Goal: Information Seeking & Learning: Learn about a topic

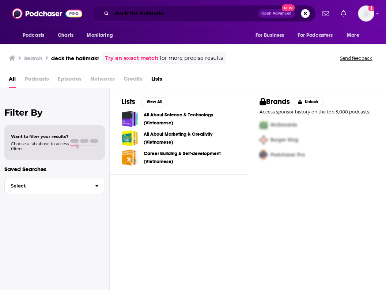
click at [198, 16] on input "deck the hallmakr" at bounding box center [185, 14] width 146 height 12
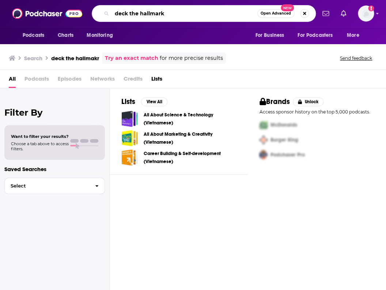
type input "deck the hallmark"
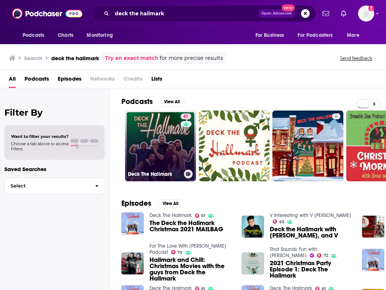
click at [155, 159] on link "61 Deck The Hallmark" at bounding box center [160, 146] width 71 height 71
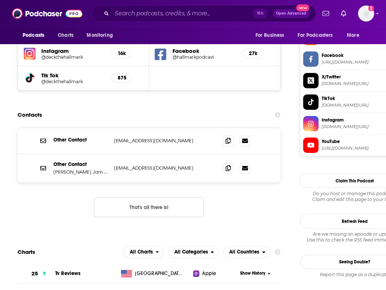
scroll to position [687, 0]
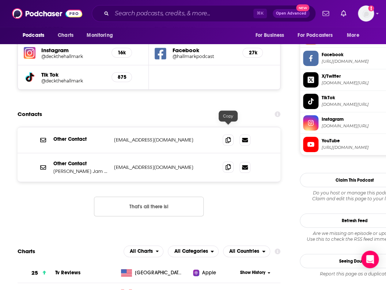
click at [228, 164] on icon at bounding box center [227, 167] width 5 height 6
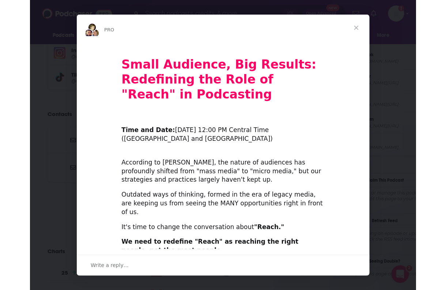
scroll to position [0, 0]
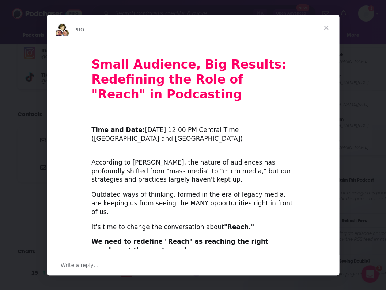
click at [328, 27] on span "Close" at bounding box center [326, 28] width 26 height 26
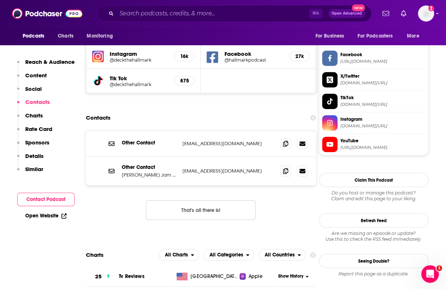
click at [209, 22] on div "Podcasts Charts Monitoring ⌘ K Open Advanced New For Business For Podcasters Mo…" at bounding box center [223, 13] width 446 height 27
click at [212, 9] on input "Search podcasts, credits, & more..." at bounding box center [213, 14] width 192 height 12
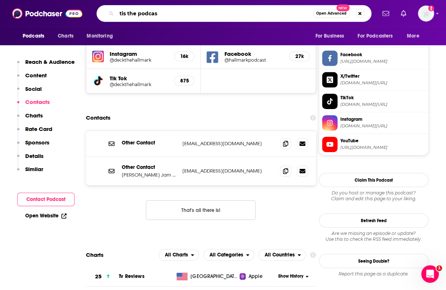
type input "tis the podcast"
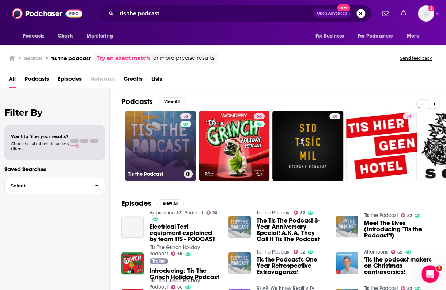
click at [162, 144] on link "52 Tis the Podcast" at bounding box center [160, 146] width 71 height 71
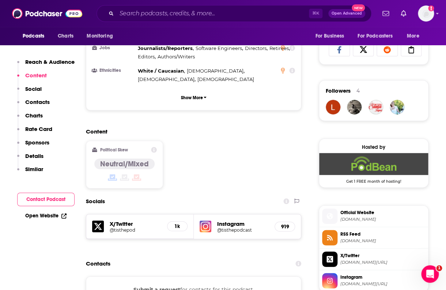
scroll to position [480, 0]
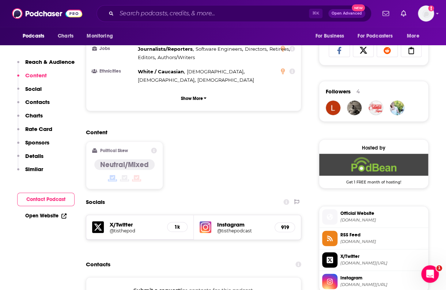
click at [231, 221] on h5 "Instagram" at bounding box center [243, 224] width 52 height 7
click at [231, 228] on h5 "@tisthepodcast" at bounding box center [243, 230] width 52 height 5
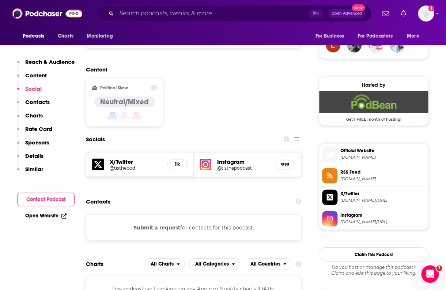
scroll to position [552, 0]
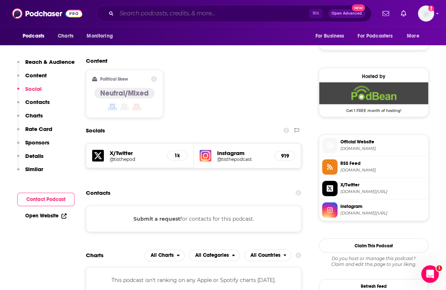
click at [223, 17] on input "Search podcasts, credits, & more..." at bounding box center [213, 14] width 192 height 12
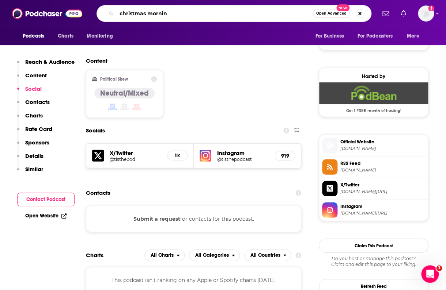
type input "christmas morning"
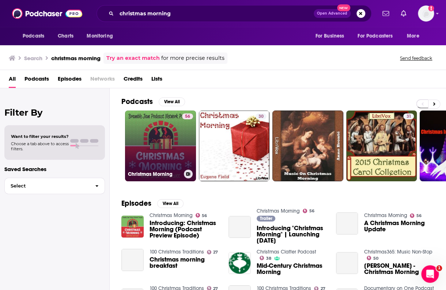
click at [170, 149] on link "56 Christmas Morning" at bounding box center [160, 146] width 71 height 71
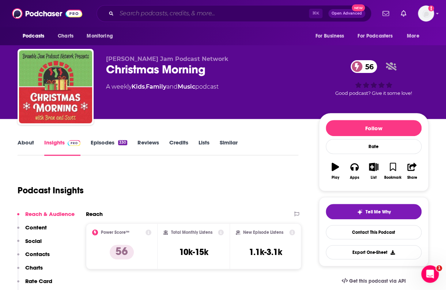
click at [176, 16] on input "Search podcasts, credits, & more..." at bounding box center [213, 14] width 192 height 12
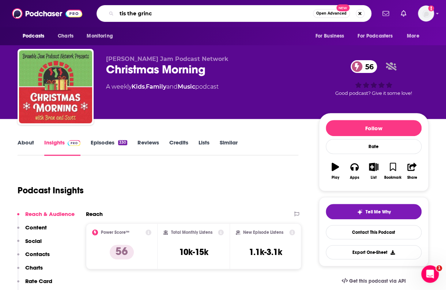
type input "tis the grinch"
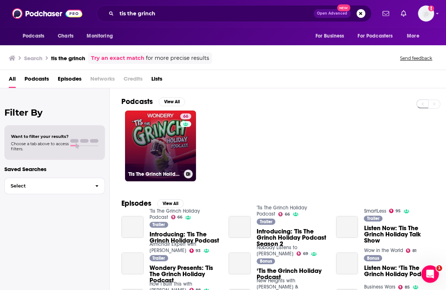
click at [148, 156] on link "66 'Tis The Grinch Holiday Podcast" at bounding box center [160, 146] width 71 height 71
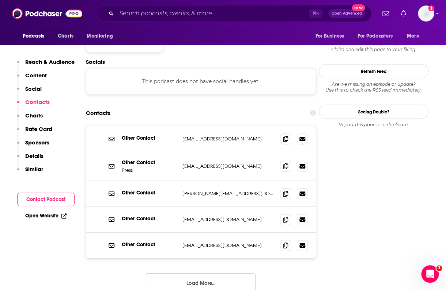
scroll to position [661, 0]
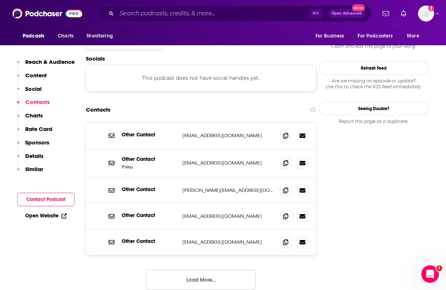
click at [222, 270] on button "Load More..." at bounding box center [201, 280] width 110 height 20
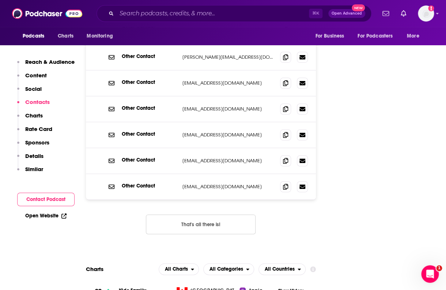
scroll to position [795, 0]
